Goal: Navigation & Orientation: Find specific page/section

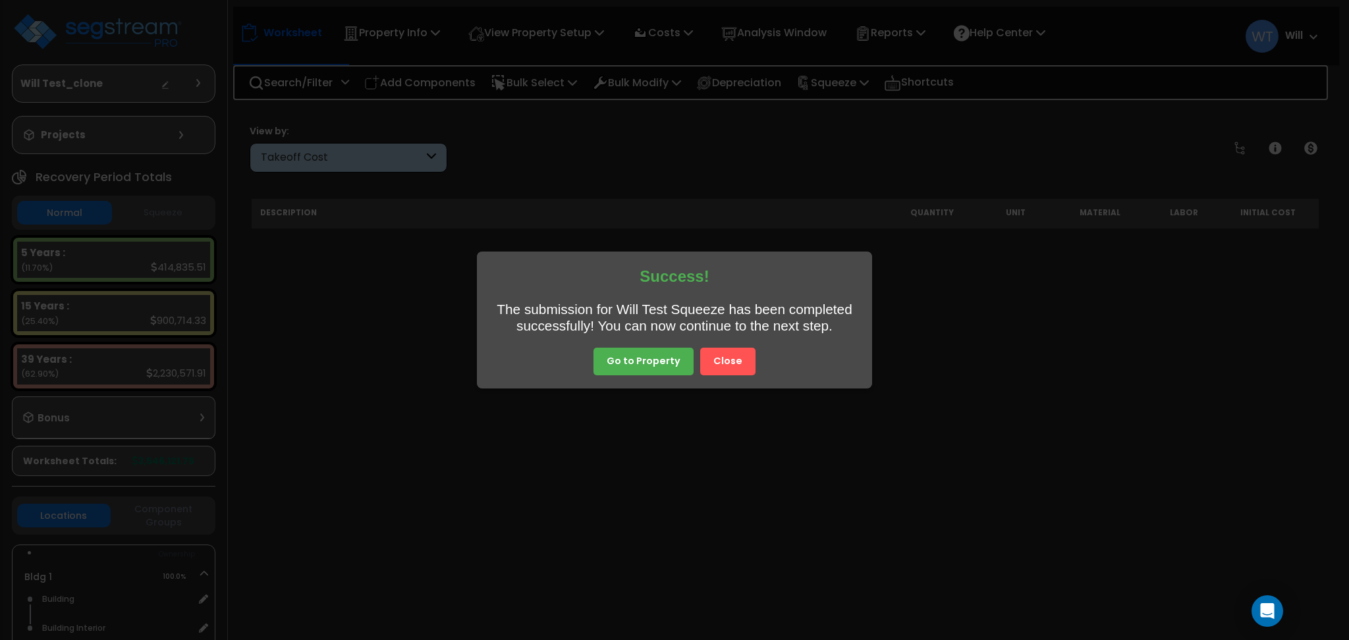
scroll to position [58, 0]
click at [740, 356] on button "Close" at bounding box center [727, 362] width 55 height 28
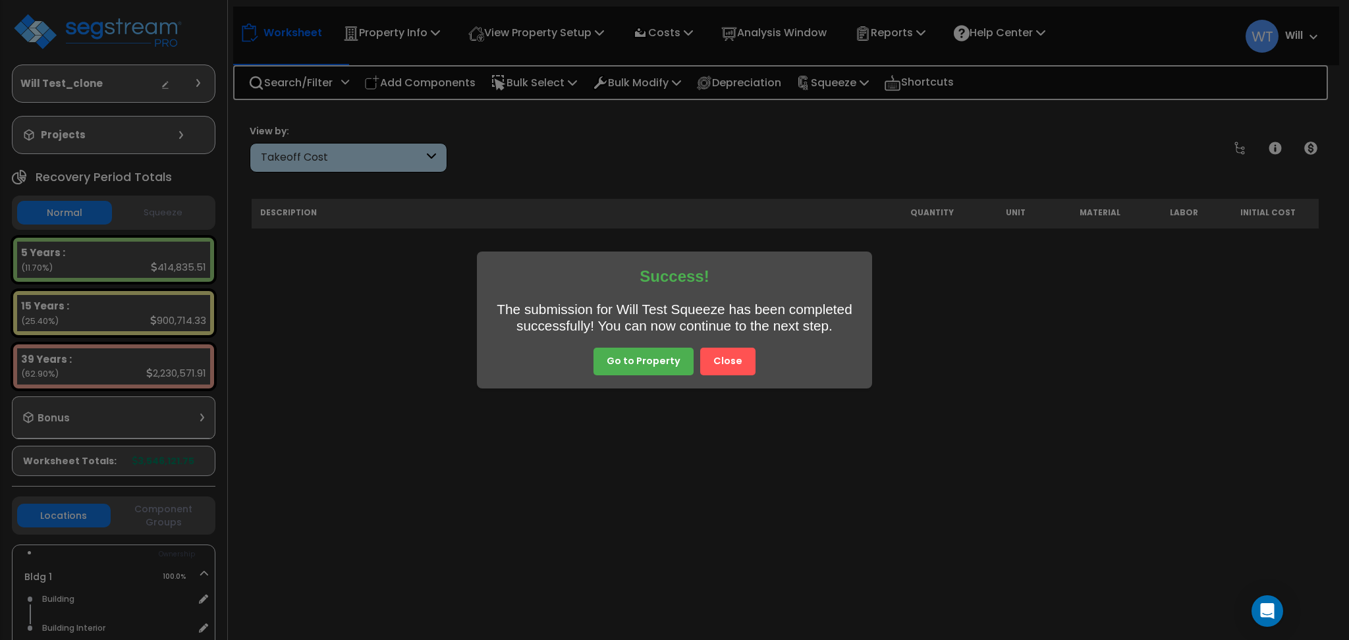
click at [736, 362] on button "Close" at bounding box center [727, 362] width 55 height 28
